Goal: Task Accomplishment & Management: Manage account settings

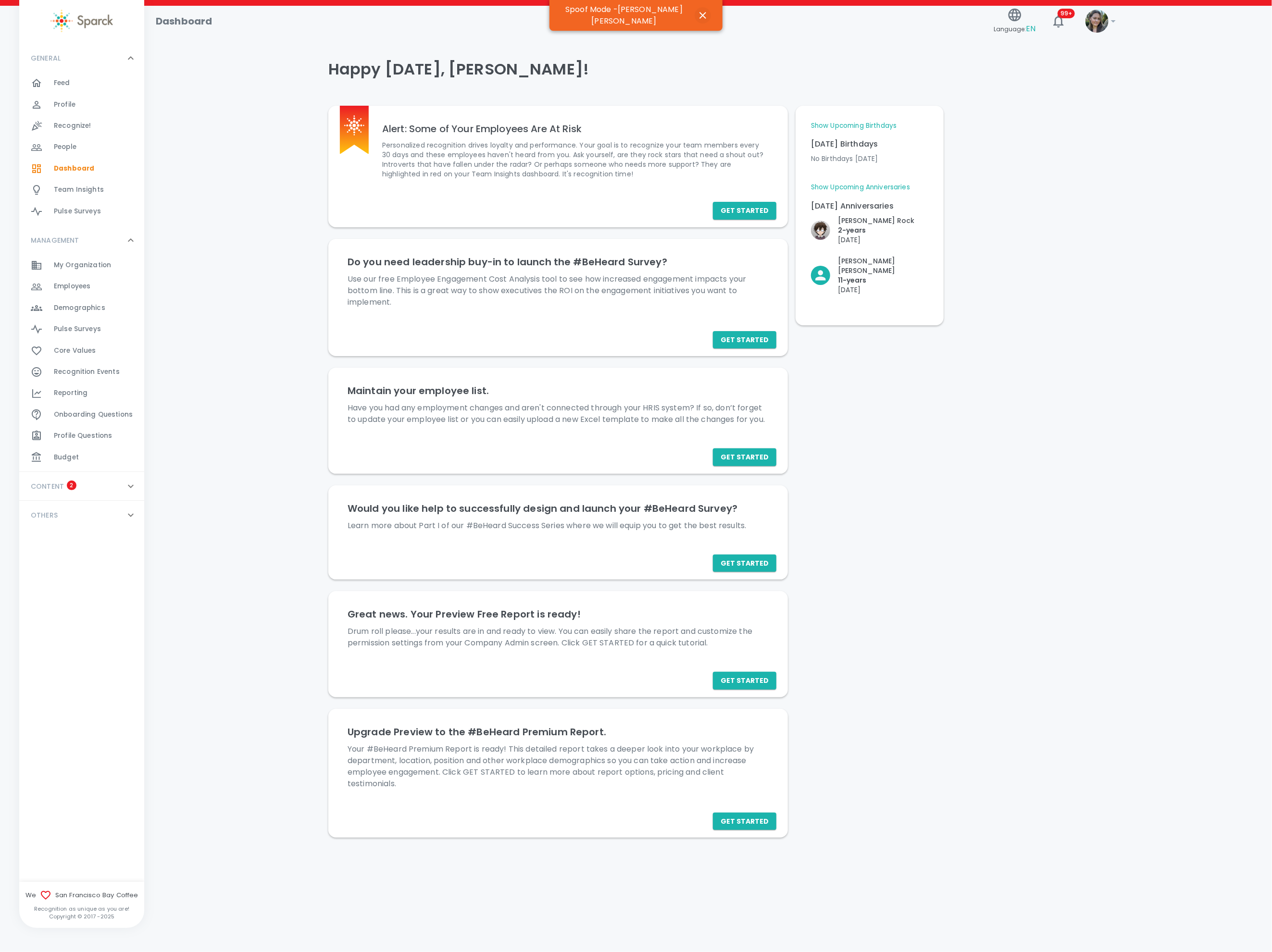
click at [701, 11] on icon "button" at bounding box center [703, 15] width 11 height 11
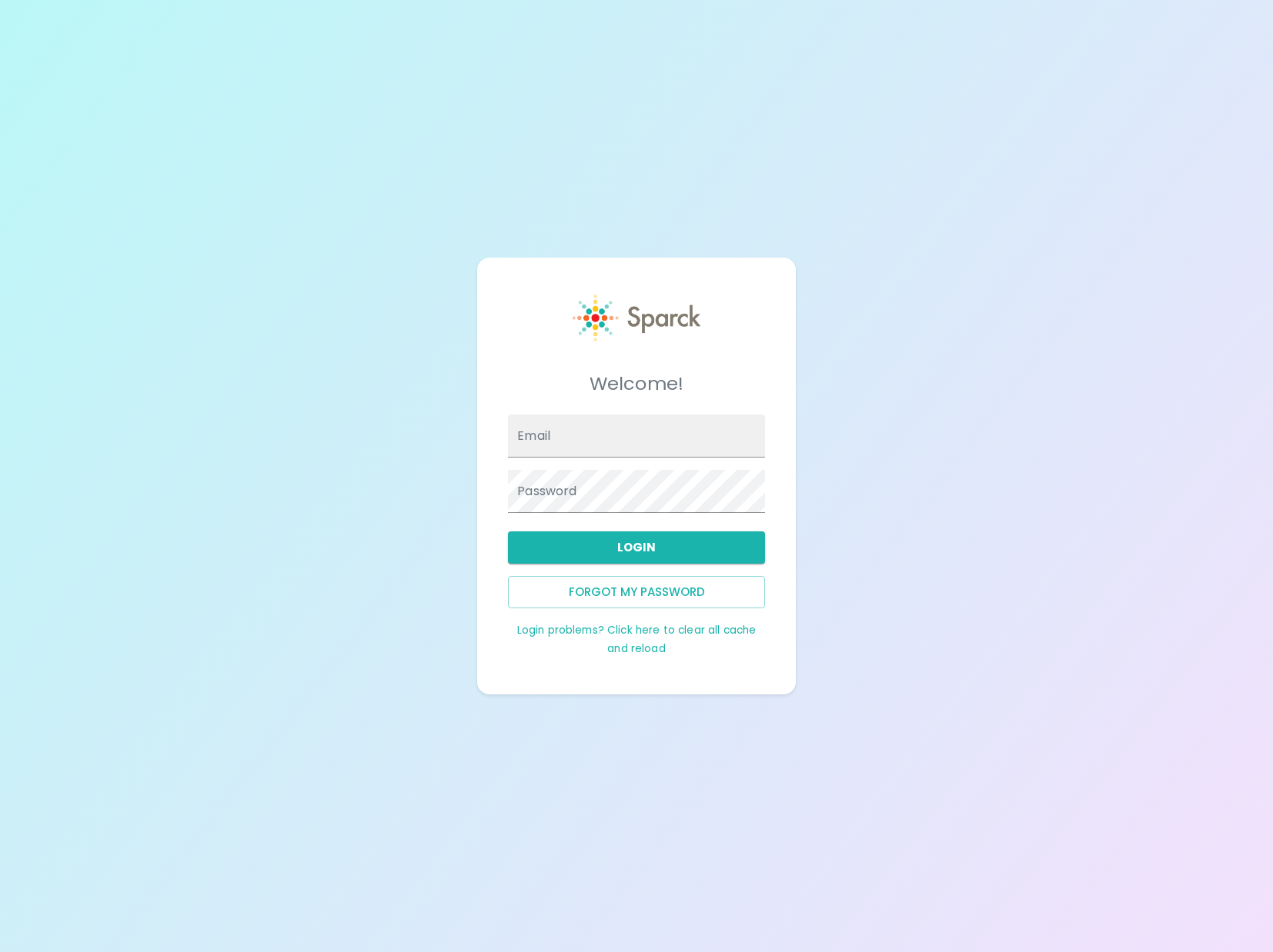
click at [583, 636] on link "Login problems? Click here to clear all cache and reload" at bounding box center [636, 639] width 239 height 33
click at [574, 448] on input "Email" at bounding box center [636, 435] width 257 height 43
type input "[EMAIL_ADDRESS][DOMAIN_NAME]"
click at [566, 537] on button "Login" at bounding box center [636, 547] width 257 height 33
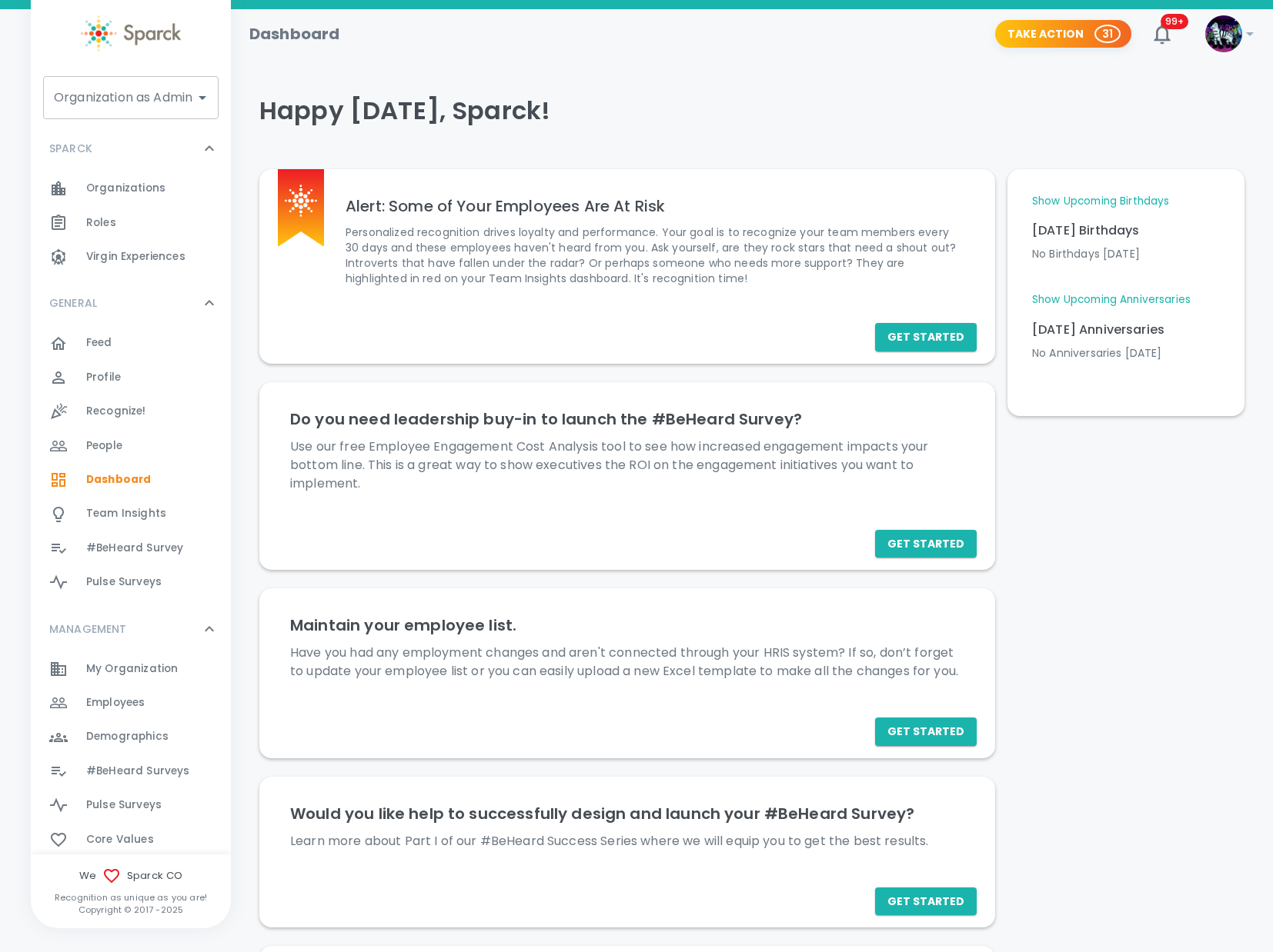
click at [150, 187] on span "Organizations" at bounding box center [125, 188] width 79 height 15
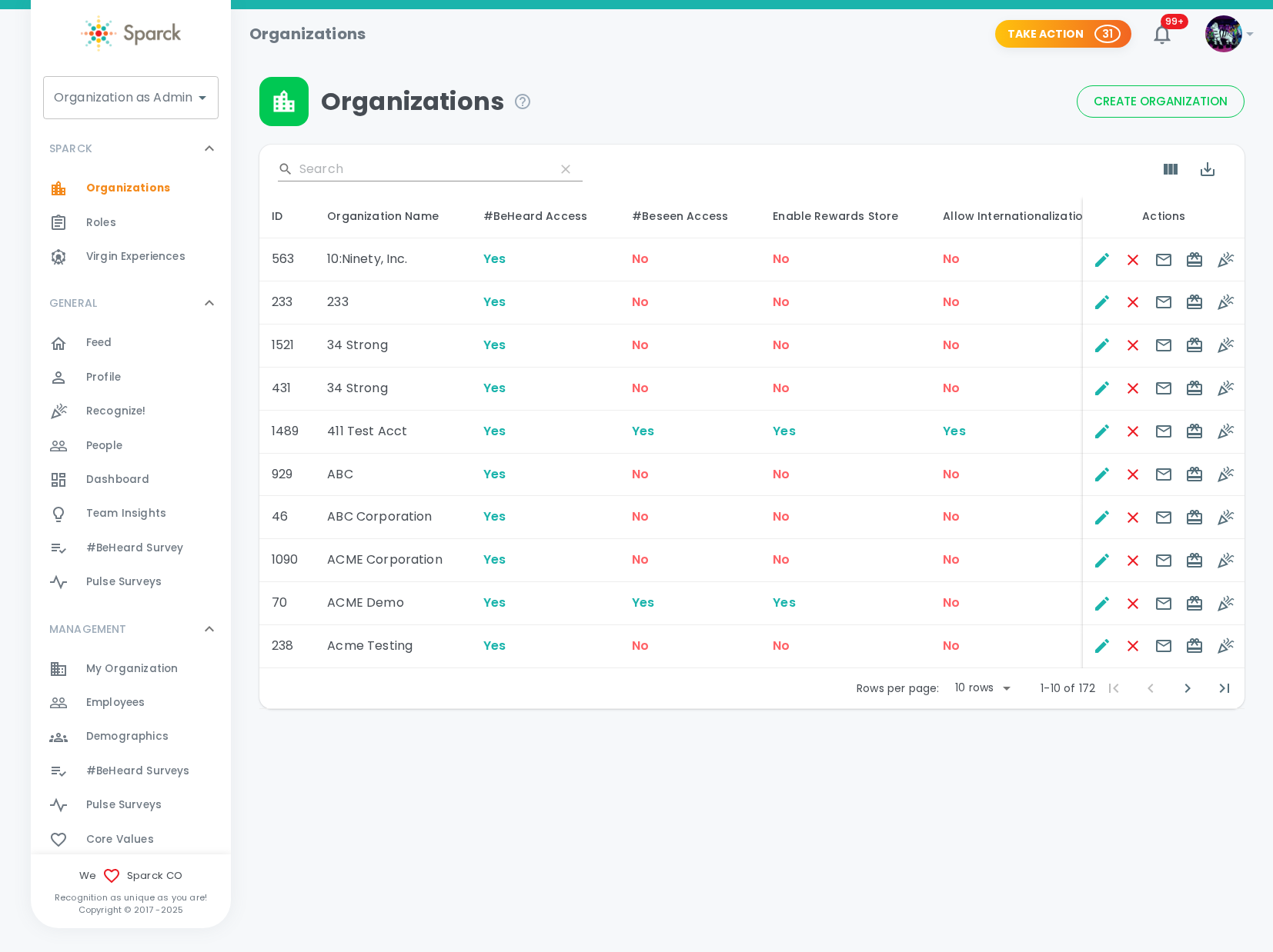
click at [347, 159] on div "​" at bounding box center [751, 168] width 985 height 49
click at [347, 165] on input "Search" at bounding box center [421, 169] width 243 height 25
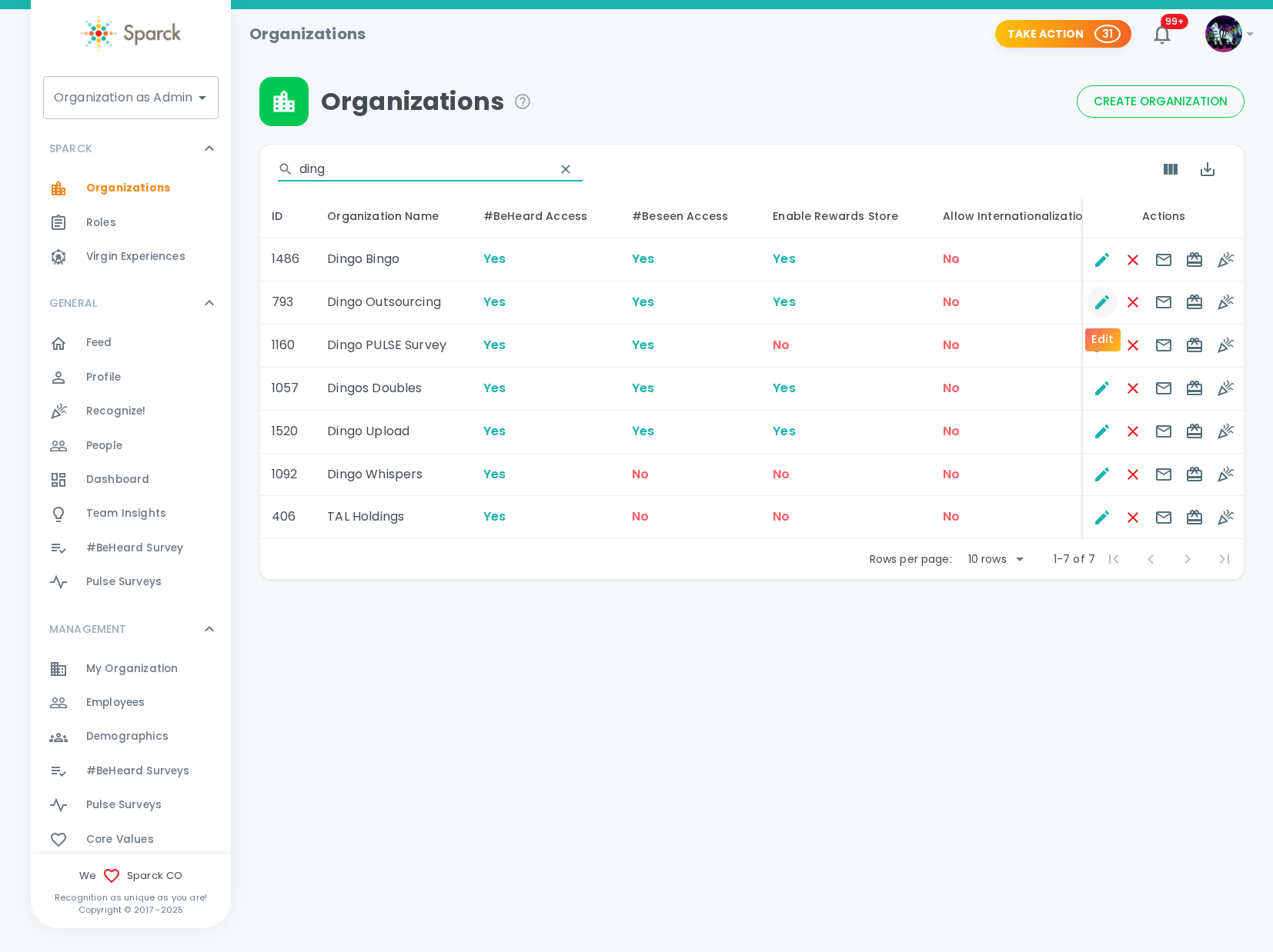
type input "ding"
click at [1105, 300] on icon "Edit" at bounding box center [1102, 302] width 13 height 13
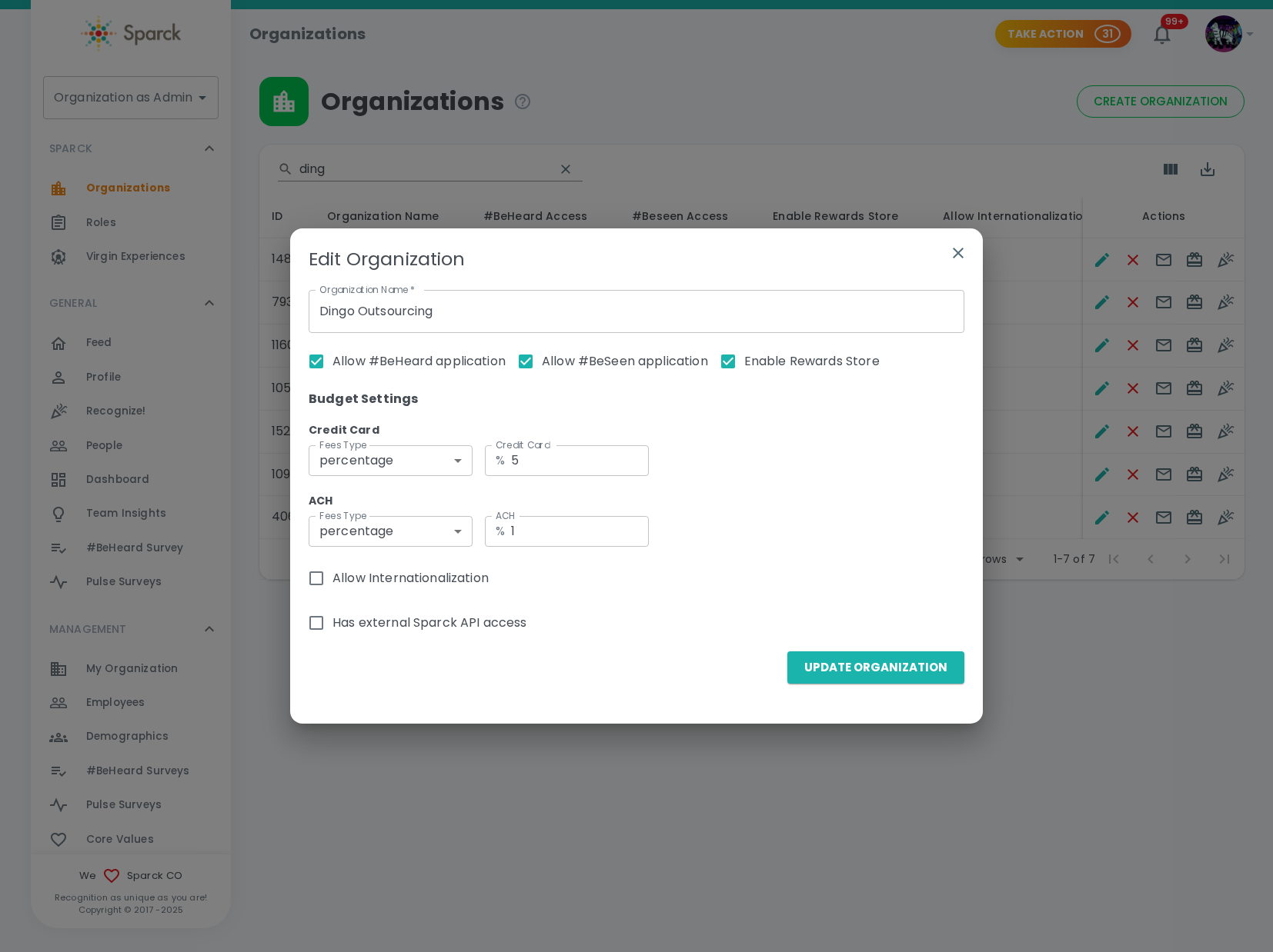
click at [451, 574] on span "Allow Internationalization" at bounding box center [410, 578] width 156 height 18
click at [332, 574] on input "Allow Internationalization" at bounding box center [317, 579] width 33 height 33
checkbox input "true"
click at [859, 673] on button "Update Organization" at bounding box center [875, 668] width 177 height 33
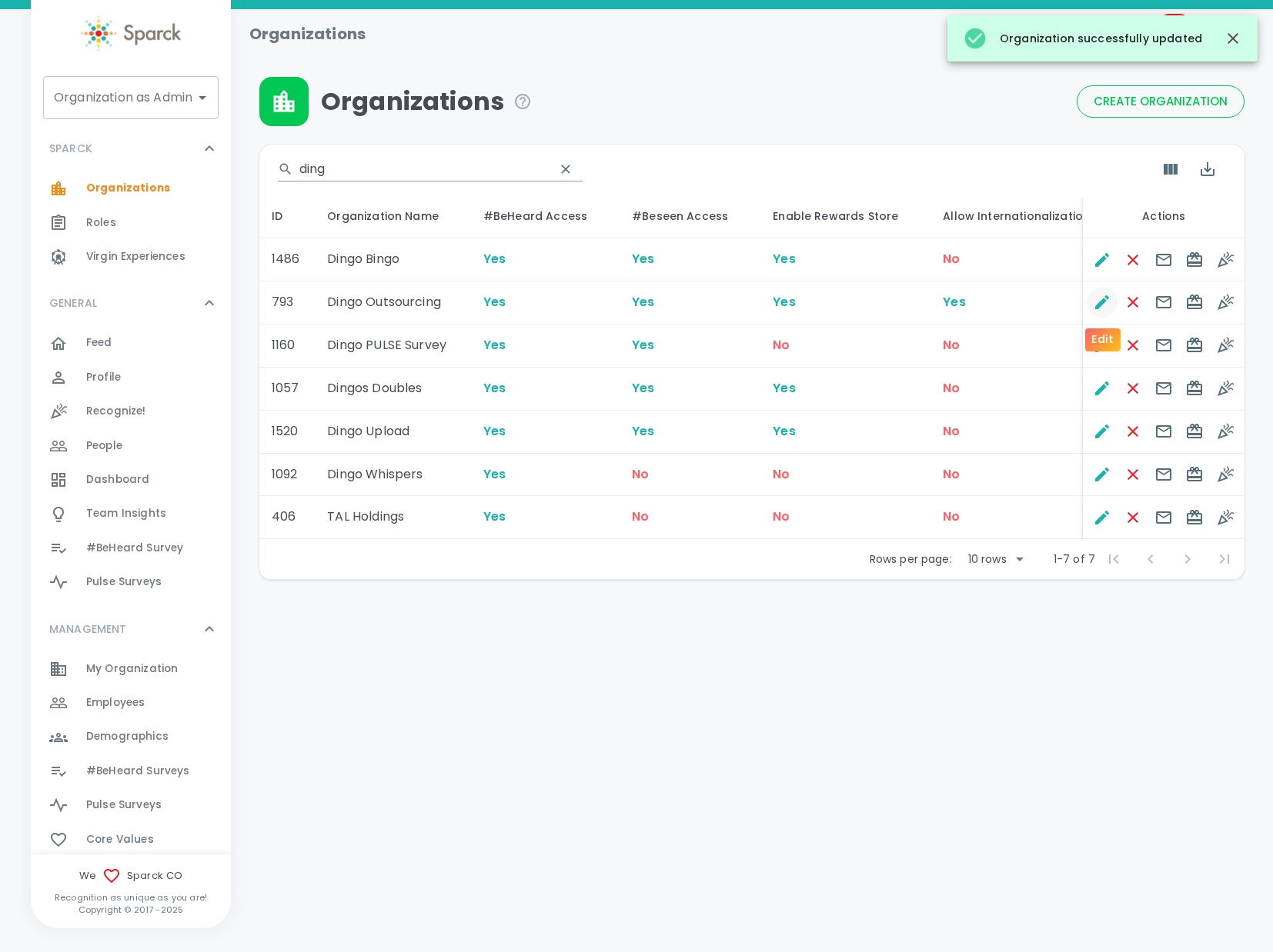
click at [1096, 303] on icon "Edit" at bounding box center [1101, 301] width 18 height 18
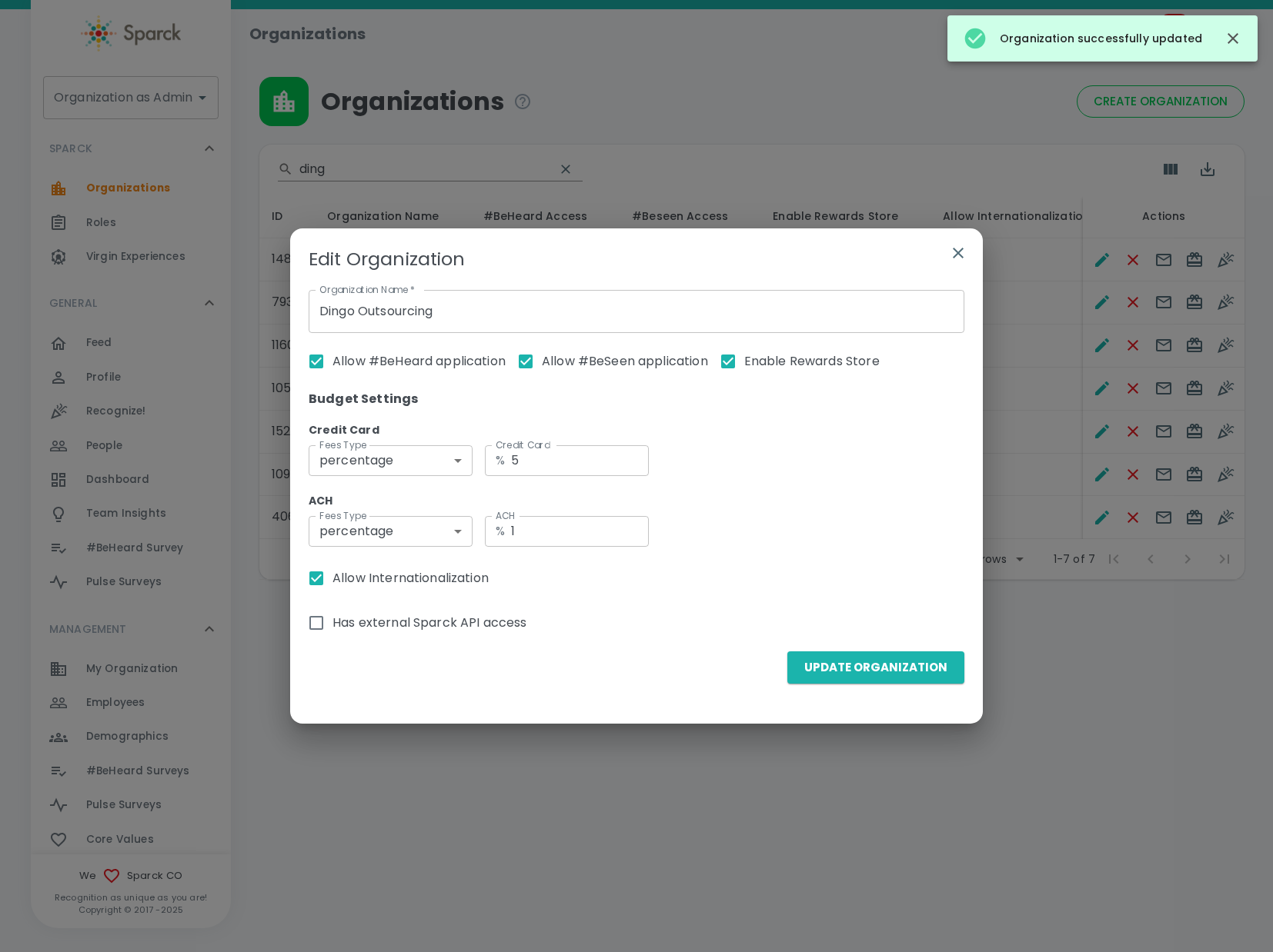
click at [334, 584] on span "Allow Internationalization" at bounding box center [410, 578] width 156 height 18
click at [332, 584] on input "Allow Internationalization" at bounding box center [317, 579] width 33 height 33
checkbox input "false"
click at [896, 655] on div "Update Organization" at bounding box center [869, 661] width 190 height 45
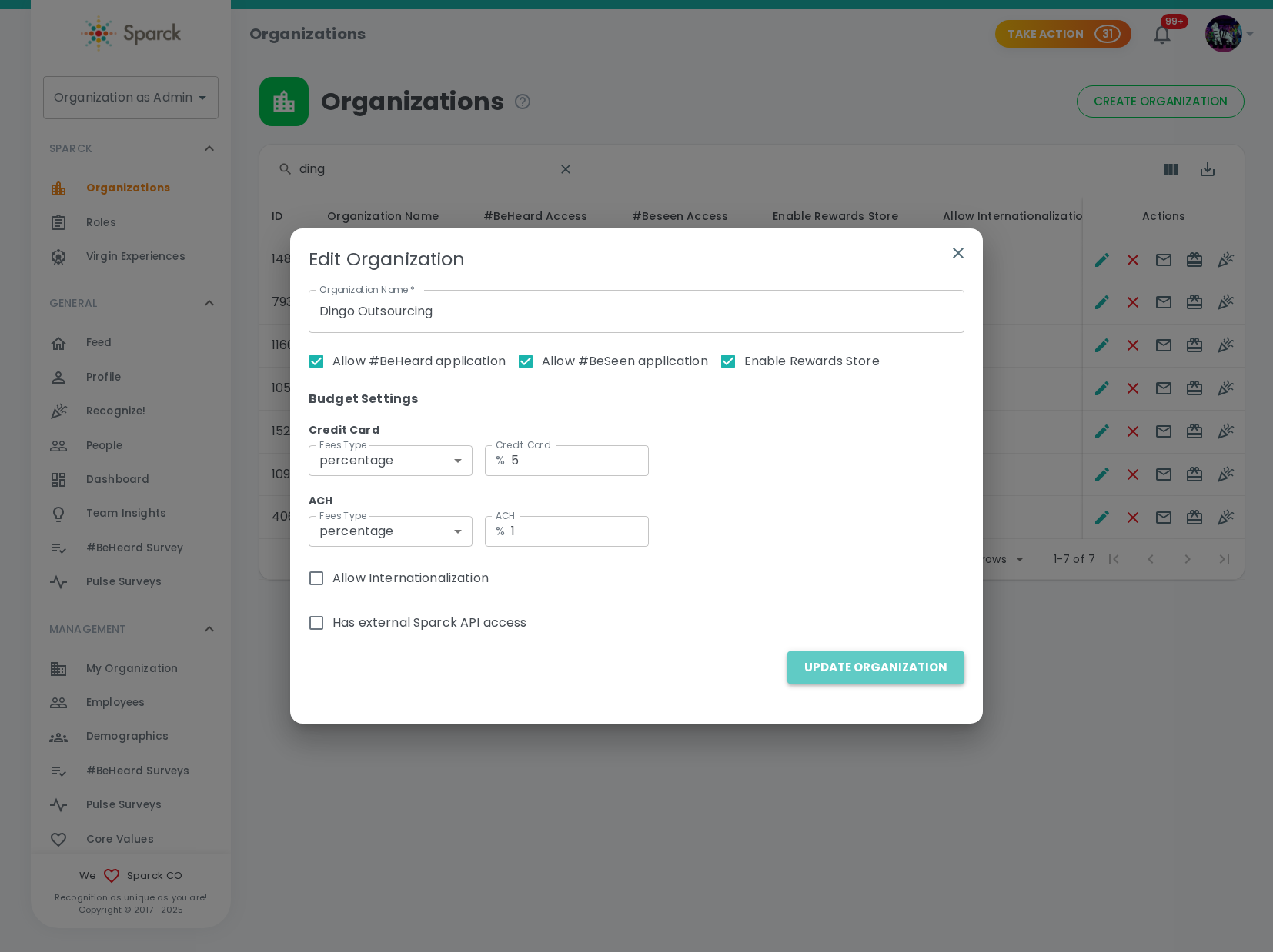
click at [882, 673] on button "Update Organization" at bounding box center [875, 668] width 177 height 33
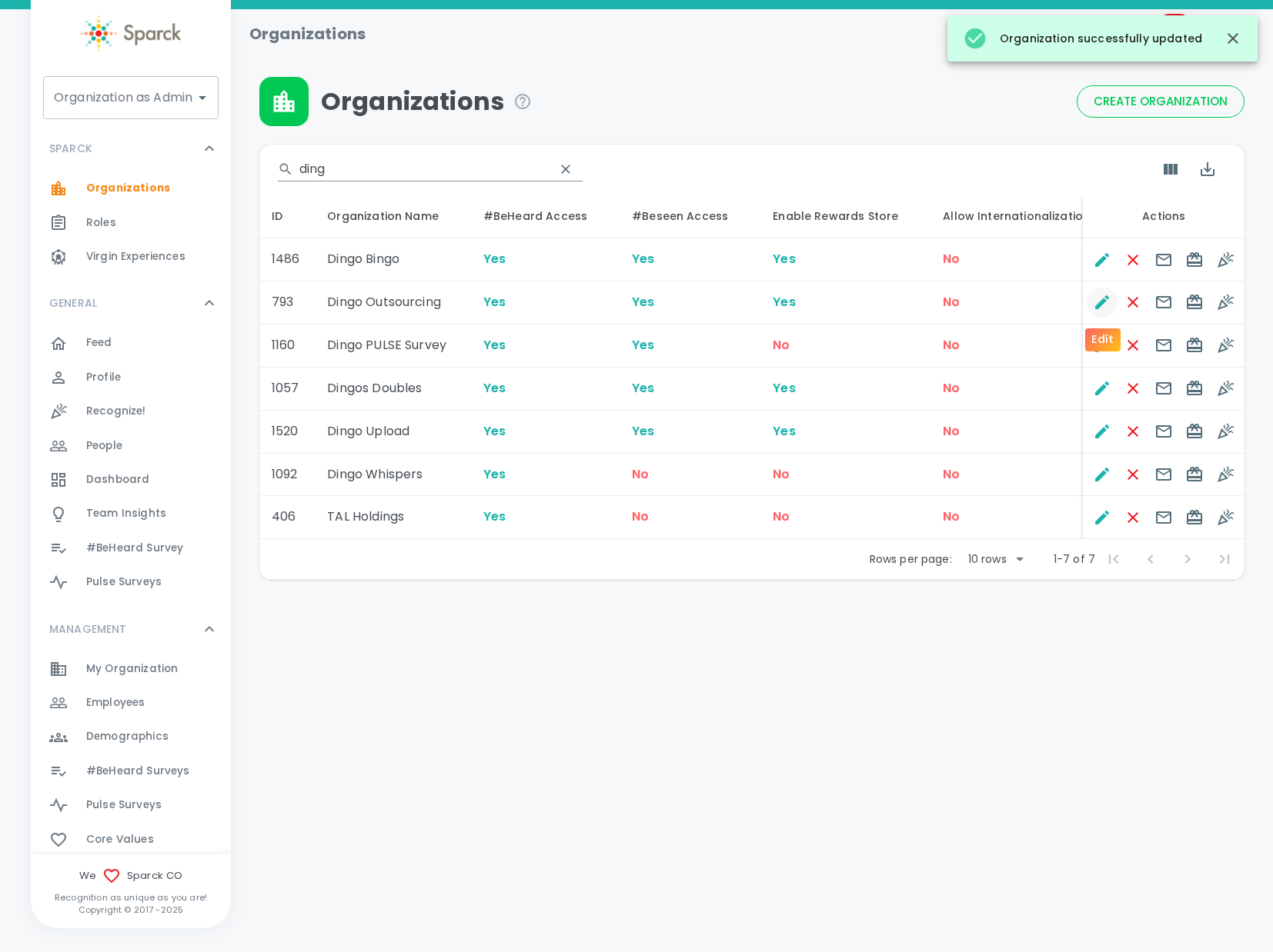
click at [1105, 306] on icon "Edit" at bounding box center [1101, 301] width 18 height 18
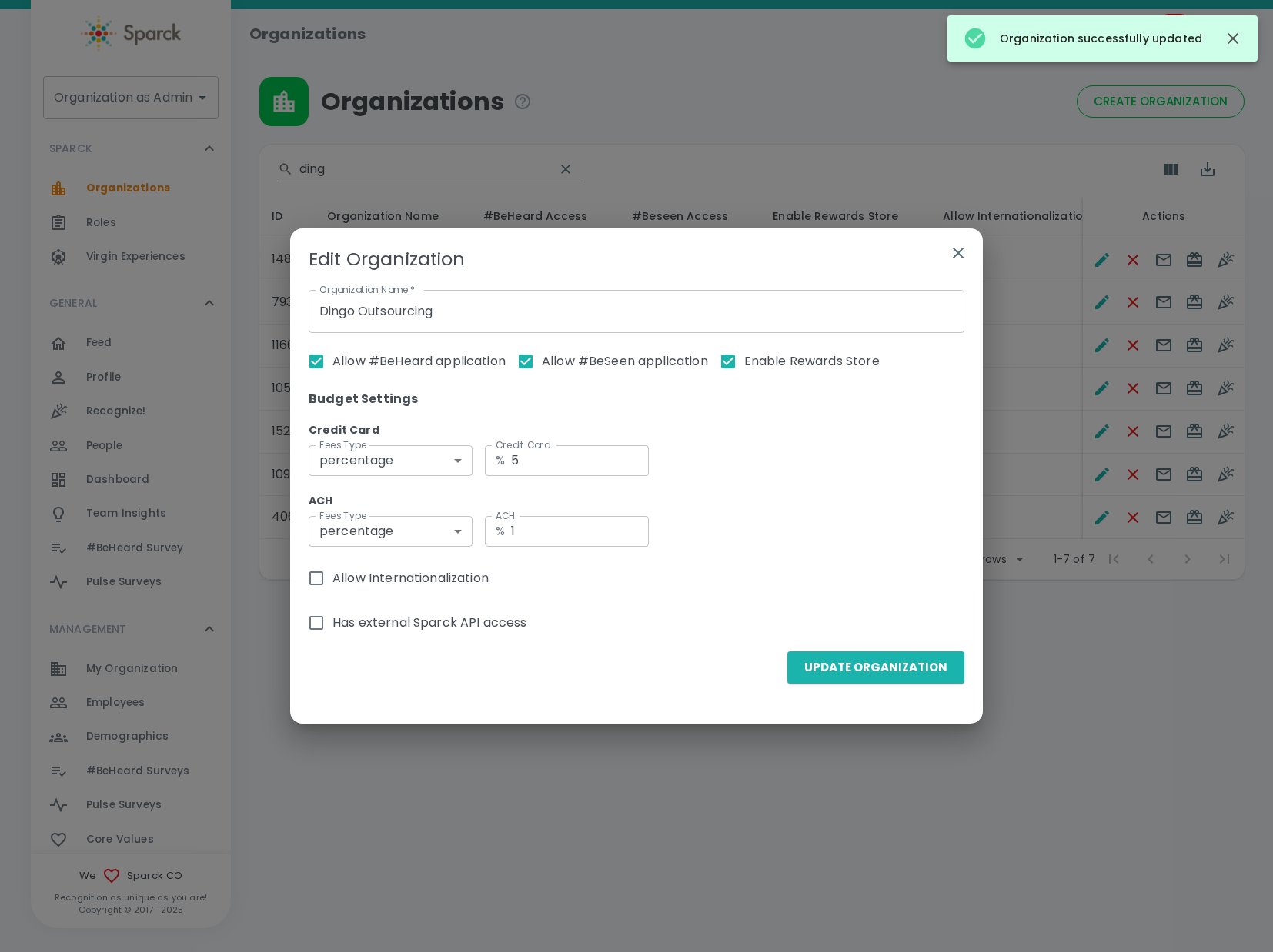
click at [399, 588] on label "Allow Internationalization" at bounding box center [394, 579] width 189 height 33
click at [332, 588] on input "Allow Internationalization" at bounding box center [317, 579] width 33 height 33
checkbox input "true"
click at [893, 671] on button "Update Organization" at bounding box center [875, 668] width 177 height 33
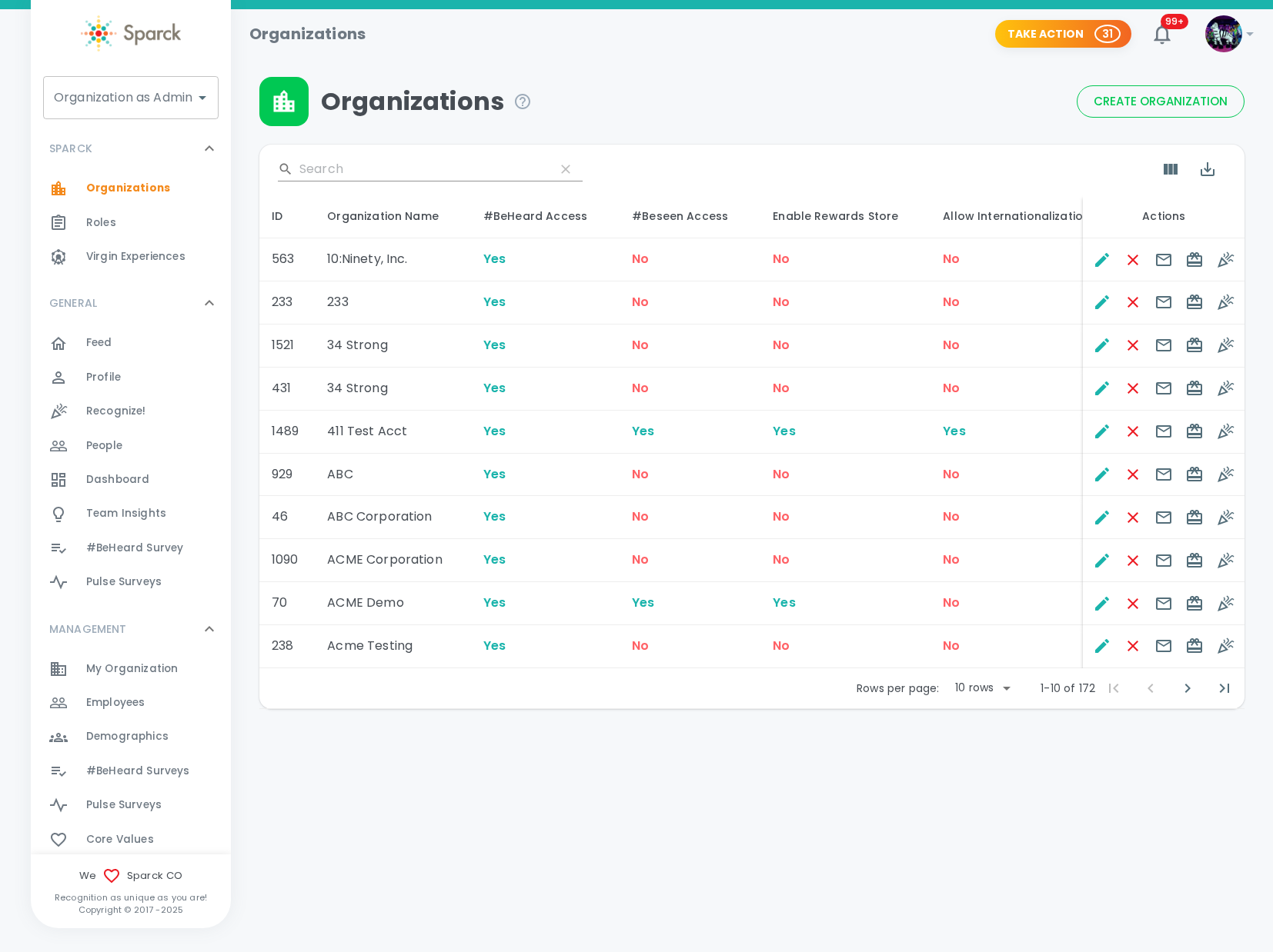
click at [932, 97] on div "Organizations" at bounding box center [668, 100] width 817 height 49
